Goal: Subscribe to service/newsletter

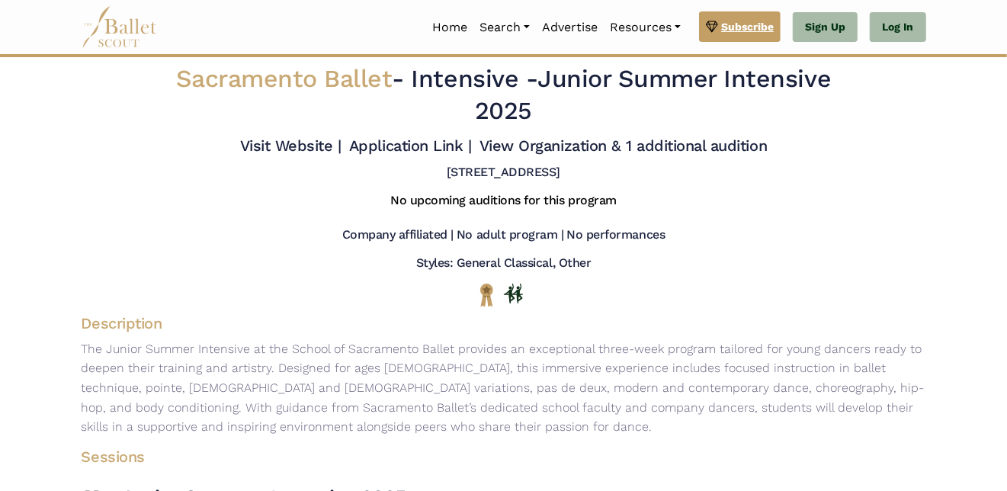
click at [742, 29] on span "Subscribe" at bounding box center [747, 26] width 53 height 17
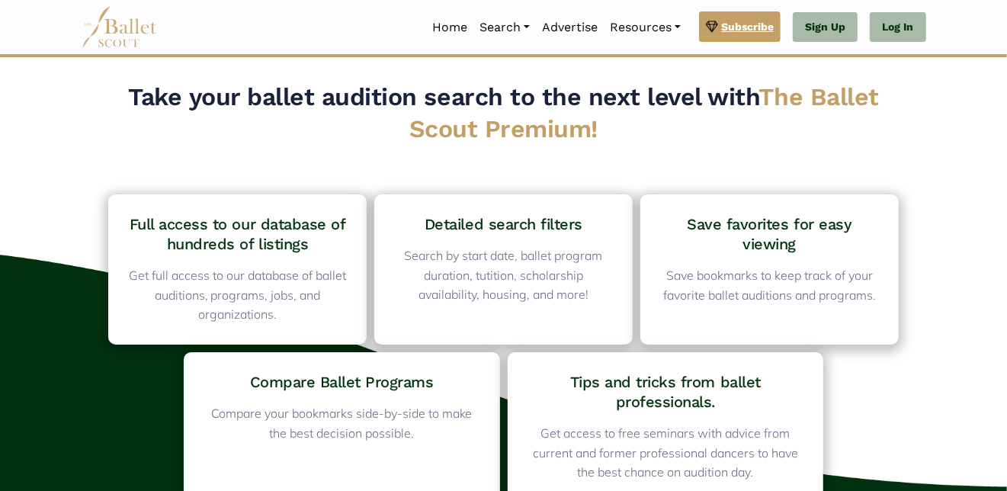
click at [752, 26] on span "Subscribe" at bounding box center [747, 26] width 53 height 17
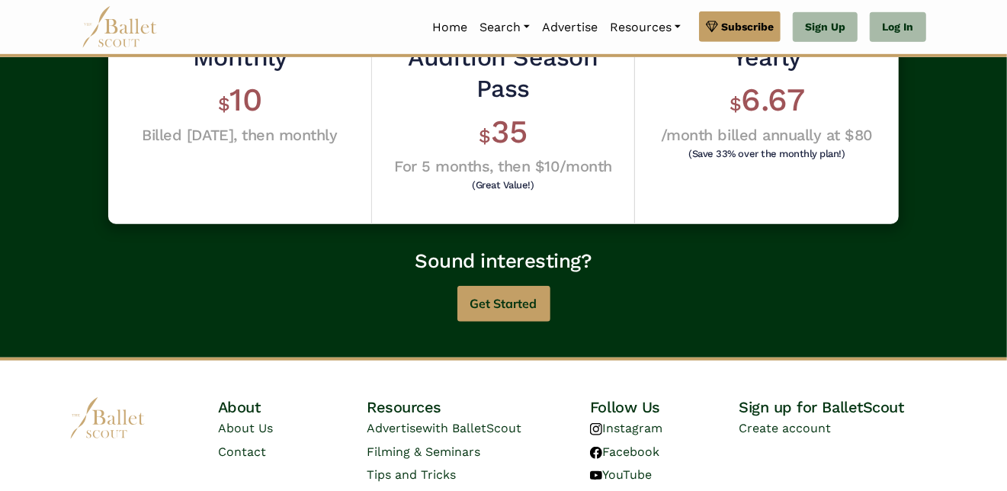
scroll to position [614, 0]
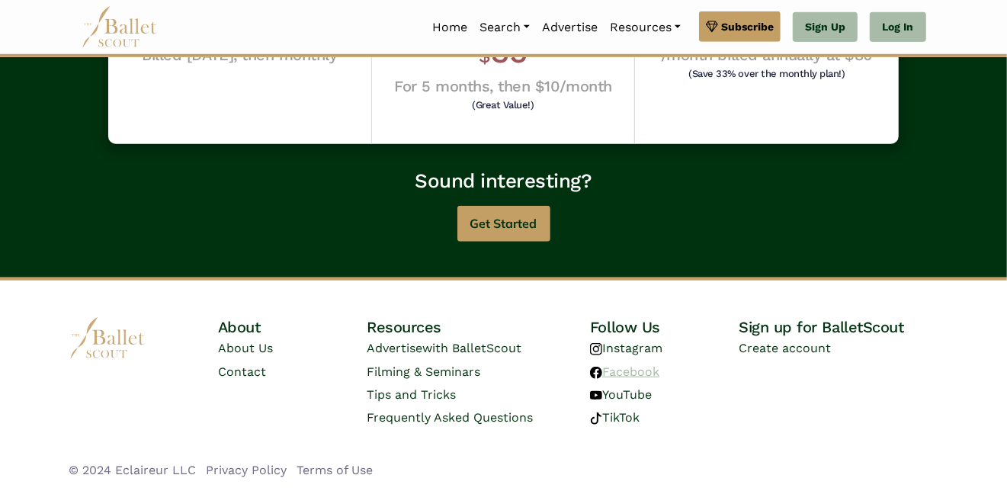
click at [634, 370] on link "Facebook" at bounding box center [624, 371] width 69 height 14
